Goal: Task Accomplishment & Management: Complete application form

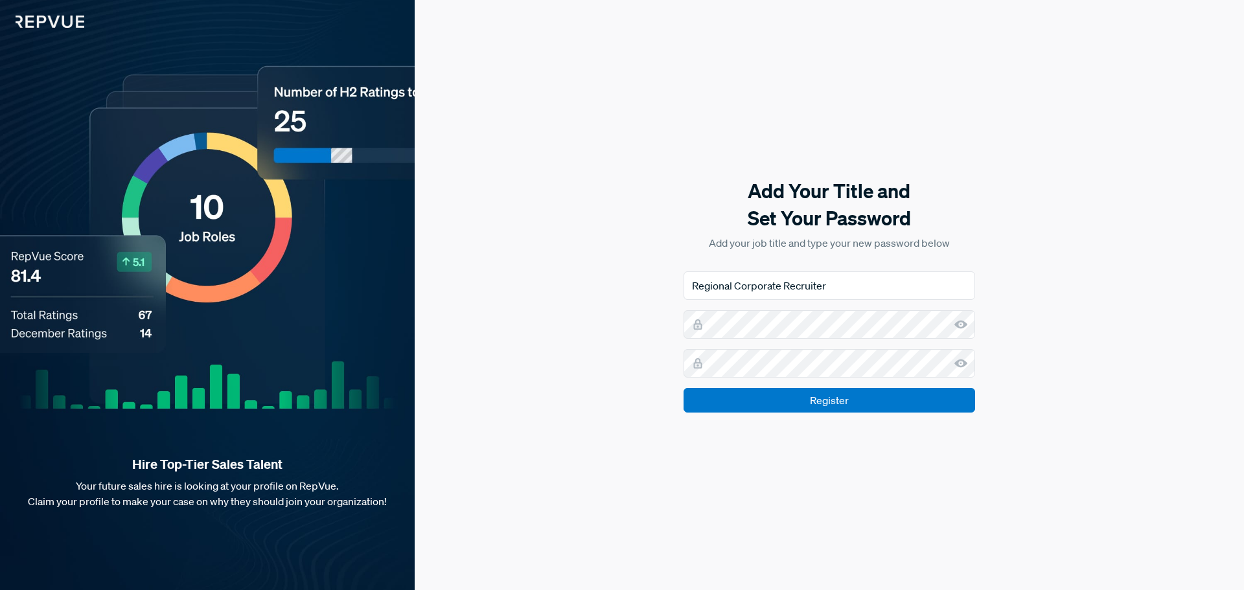
click at [961, 326] on icon at bounding box center [960, 324] width 13 height 13
click at [962, 367] on icon at bounding box center [960, 363] width 13 height 13
click at [917, 399] on input "Register" at bounding box center [828, 400] width 291 height 25
